Goal: Find specific page/section: Find specific page/section

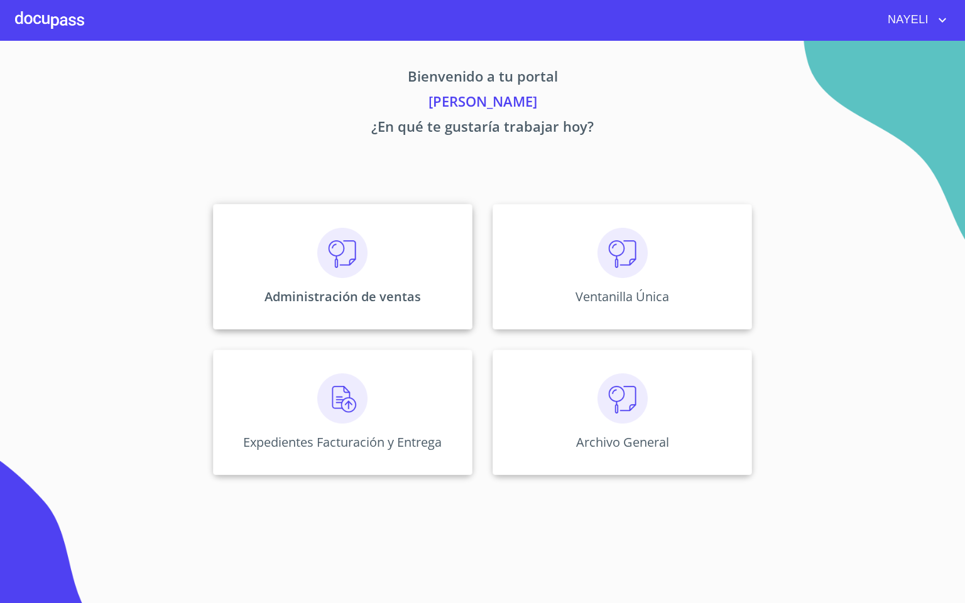
click at [330, 268] on img at bounding box center [342, 253] width 50 height 50
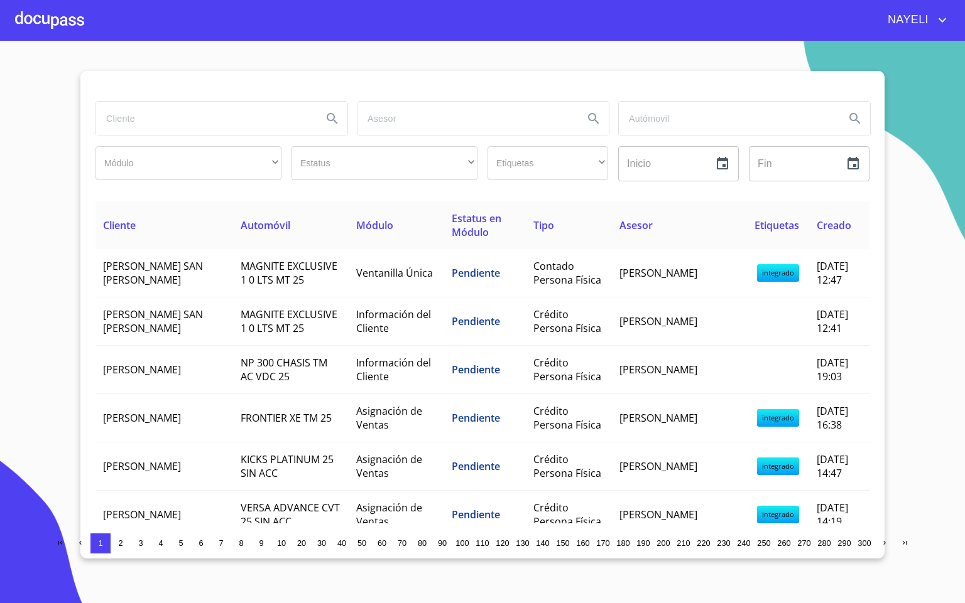
click at [210, 131] on input "search" at bounding box center [204, 119] width 216 height 34
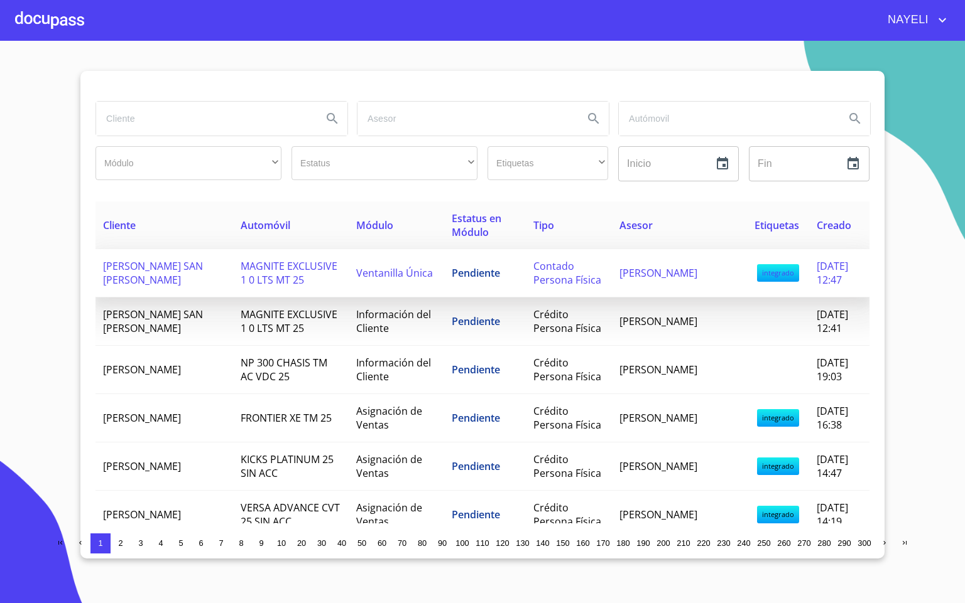
click at [433, 284] on td "Ventanilla Única" at bounding box center [396, 273] width 95 height 48
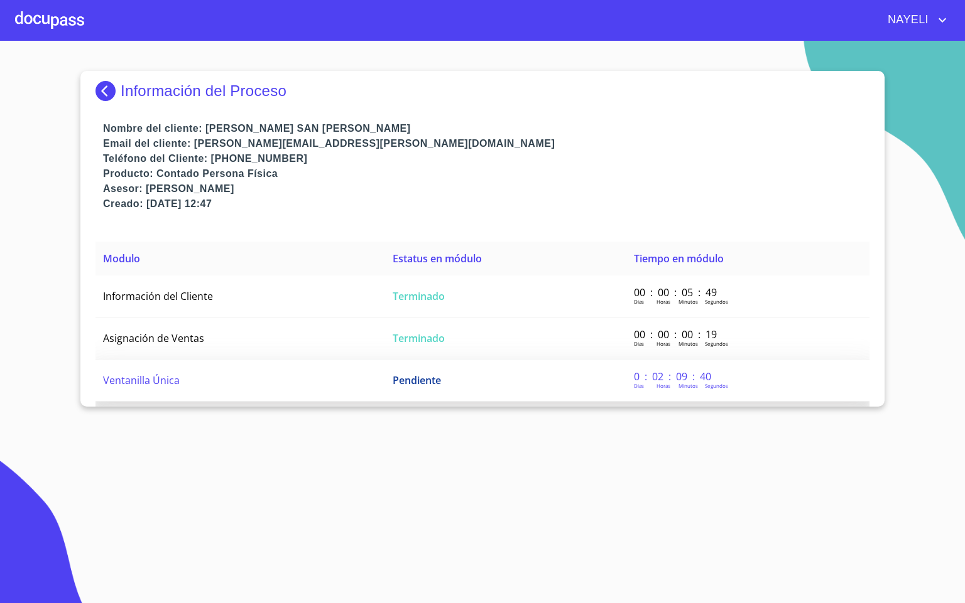
click at [205, 376] on td "Ventanilla Única" at bounding box center [240, 381] width 290 height 42
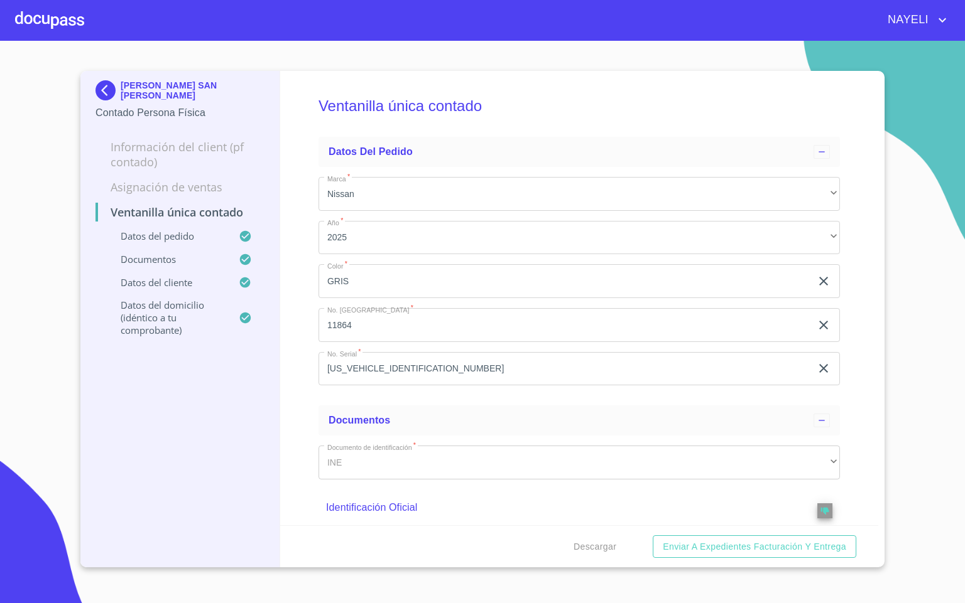
click at [307, 384] on div "Ventanilla única contado Datos del pedido Marca   * Nissan ​ Año   * 2025 ​ Col…" at bounding box center [579, 298] width 598 height 455
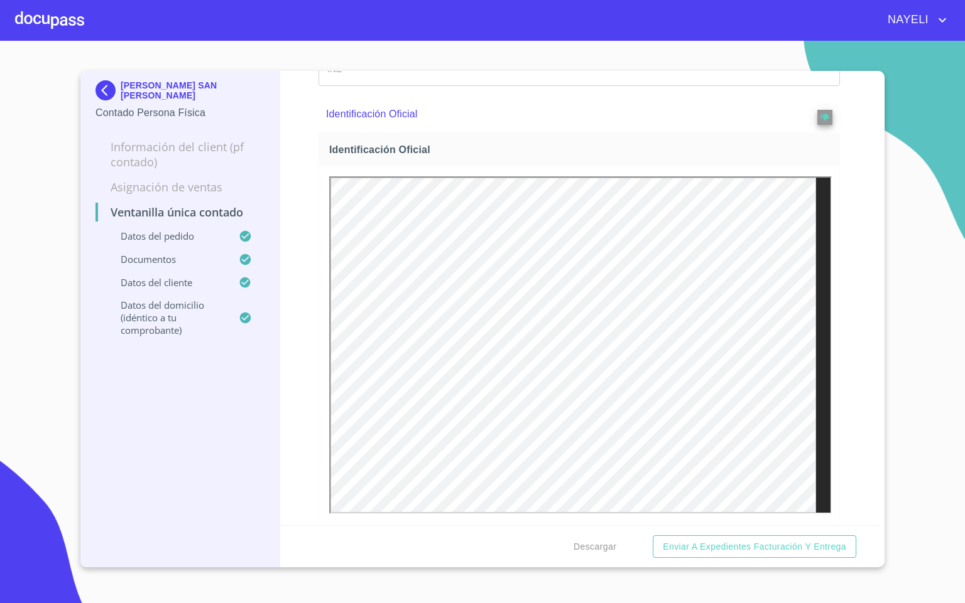
scroll to position [377, 0]
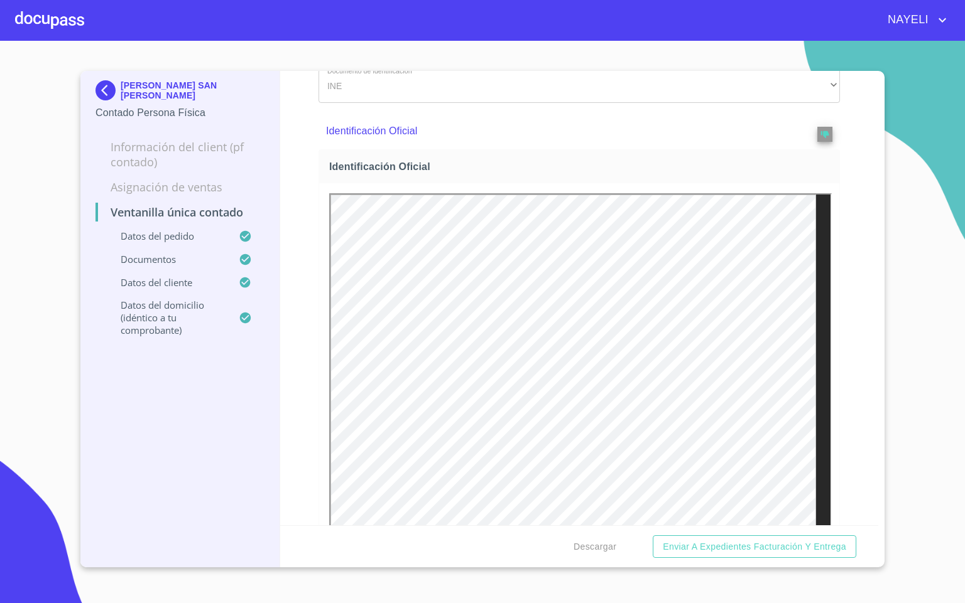
click at [863, 301] on div "Ventanilla única contado Datos del pedido Marca   * Nissan ​ Año   * 2025 ​ Col…" at bounding box center [579, 298] width 598 height 455
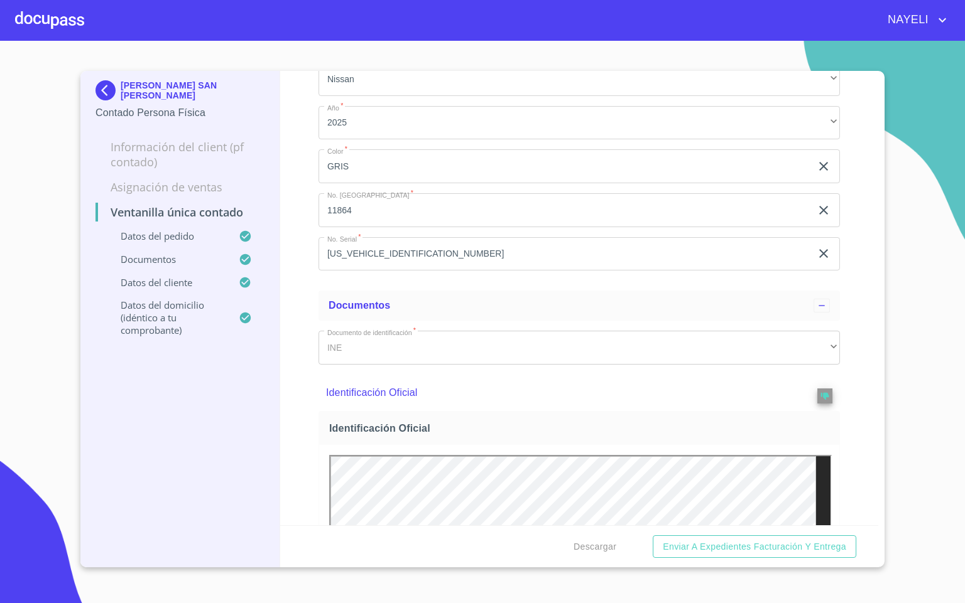
scroll to position [0, 0]
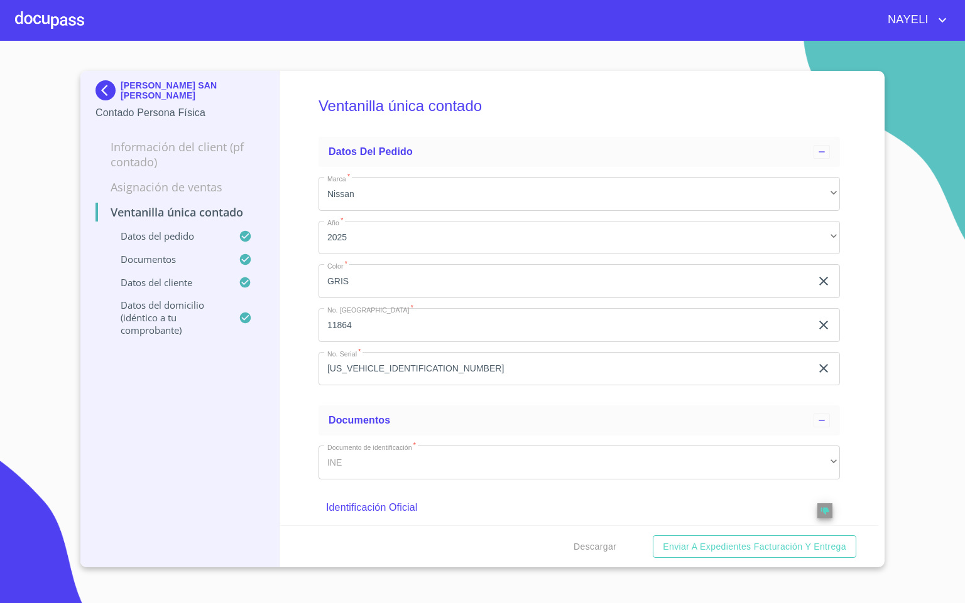
click at [46, 34] on div at bounding box center [49, 20] width 69 height 40
